Goal: Task Accomplishment & Management: Manage account settings

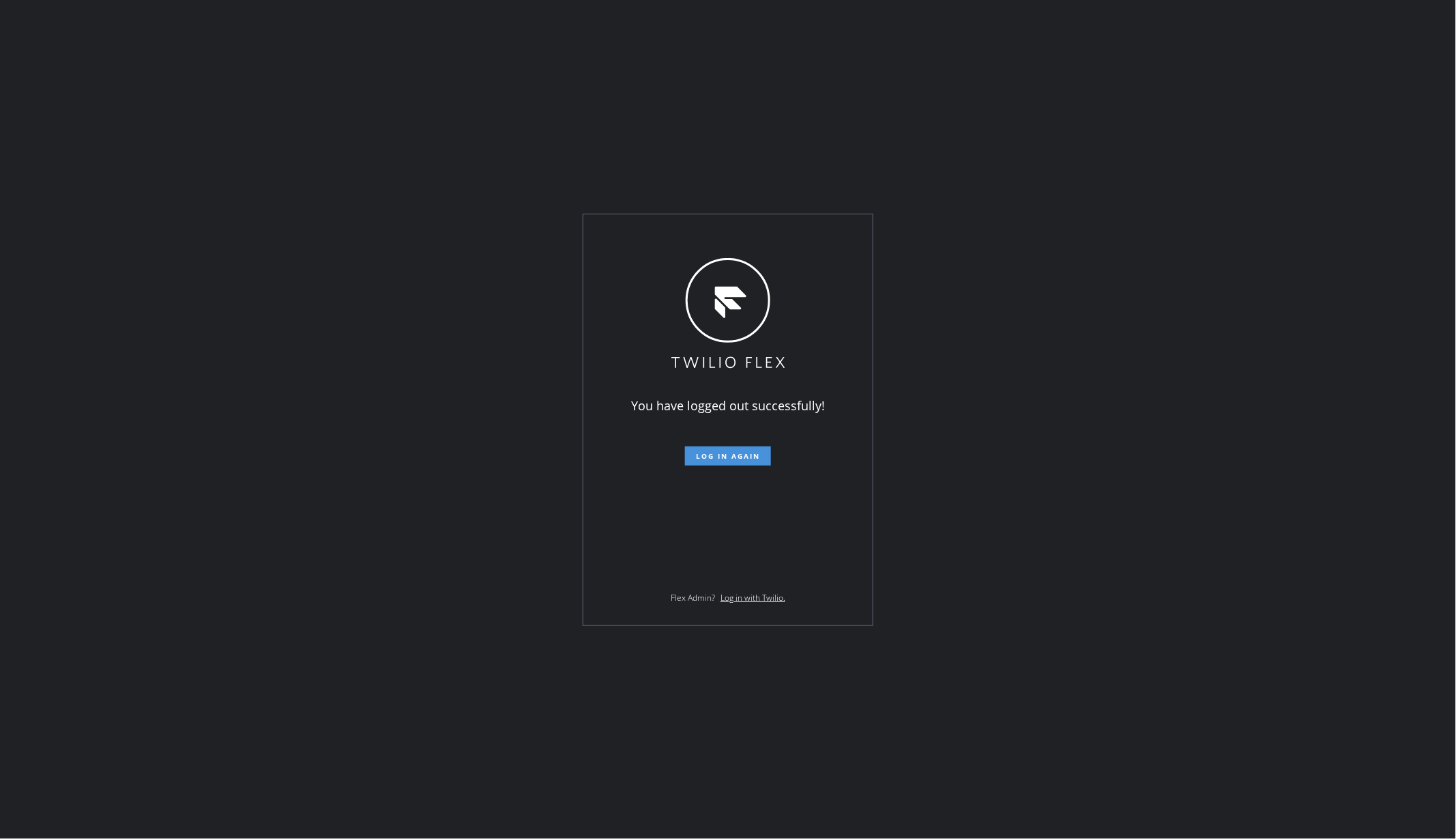
click at [731, 452] on span "Log in again" at bounding box center [728, 456] width 64 height 9
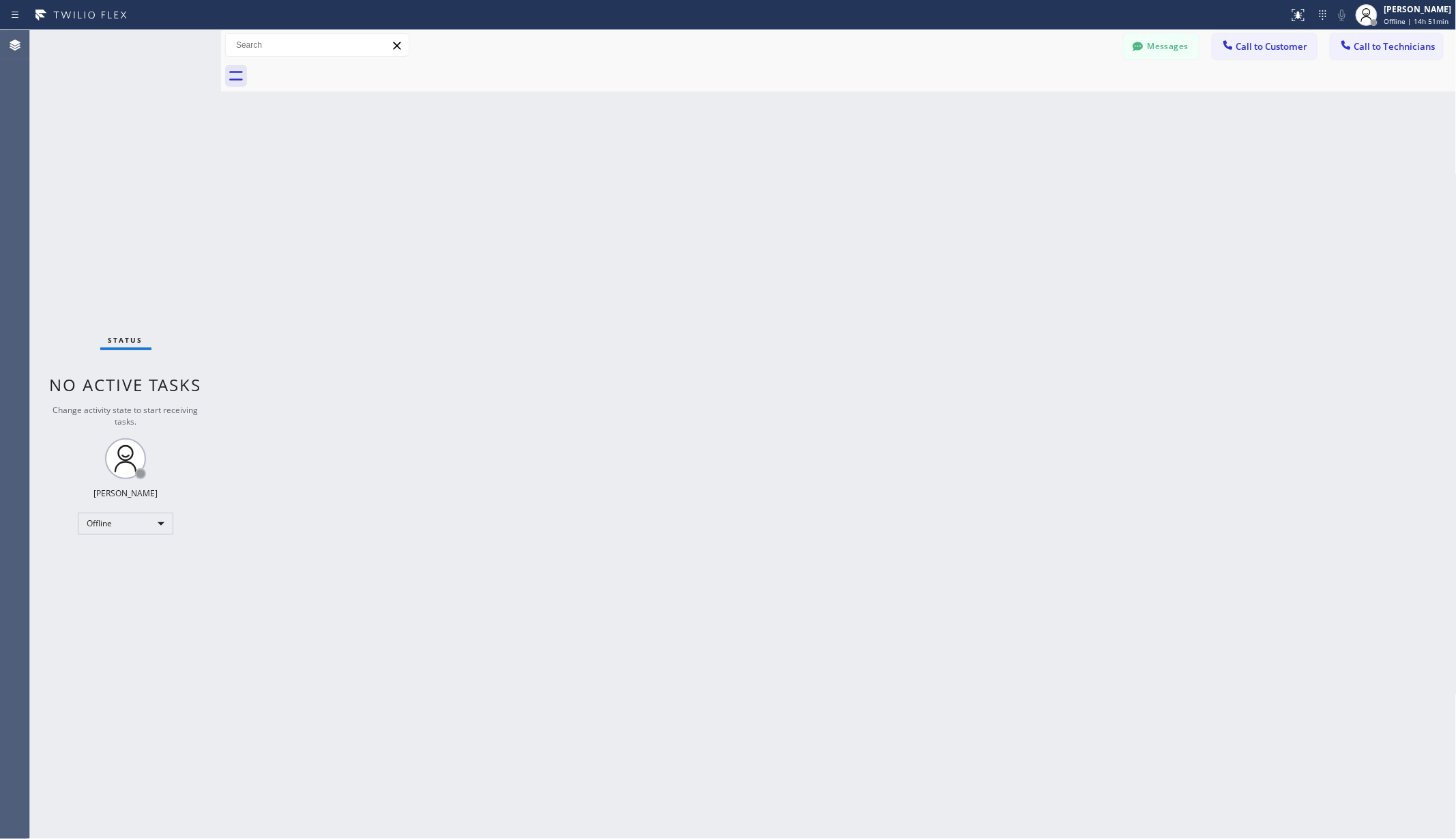
click at [79, 510] on div "Status No active tasks Change activity state to start receiving tasks. Christy …" at bounding box center [125, 434] width 191 height 809
click at [98, 521] on div "Offline" at bounding box center [125, 523] width 95 height 21
click at [123, 572] on li "Unavailable" at bounding box center [124, 577] width 92 height 17
click at [241, 572] on div "Back to Dashboard Change Sender ID Customers Technicians AA Adam Arseneault 10/…" at bounding box center [839, 434] width 1236 height 809
click at [351, 200] on div "Back to Dashboard Change Sender ID Customers Technicians AA Adam Arseneault 10/…" at bounding box center [839, 434] width 1236 height 809
